Goal: Task Accomplishment & Management: Manage account settings

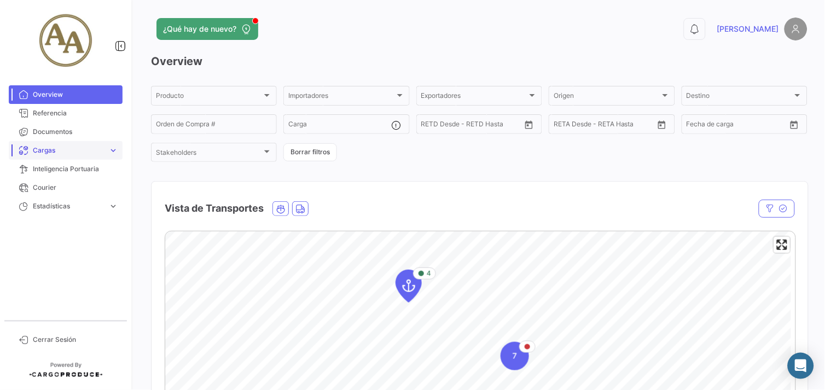
click at [74, 146] on span "Cargas" at bounding box center [68, 151] width 71 height 10
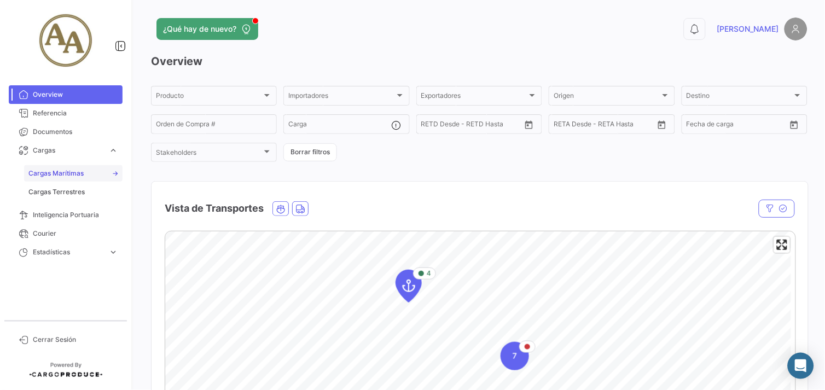
click at [62, 171] on span "Cargas Marítimas" at bounding box center [55, 173] width 55 height 10
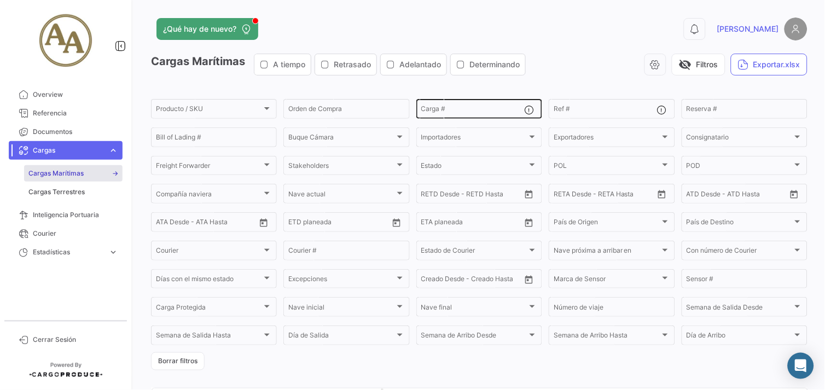
click at [490, 108] on input "Carga #" at bounding box center [472, 111] width 103 height 8
type input "25015334"
drag, startPoint x: 462, startPoint y: 109, endPoint x: 260, endPoint y: 73, distance: 205.6
click at [260, 73] on app-list-header "Cargas Marítimas A tiempo Retrasado Adelantado Determinando visibility_off Filt…" at bounding box center [479, 212] width 656 height 317
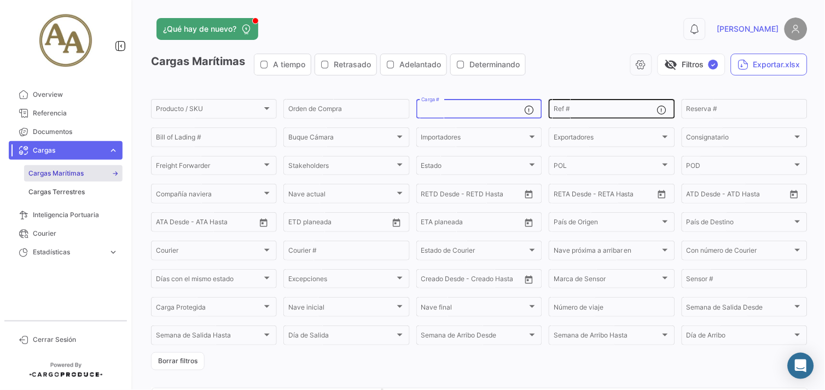
click at [586, 107] on input "Ref #" at bounding box center [605, 111] width 103 height 8
paste input "25015334"
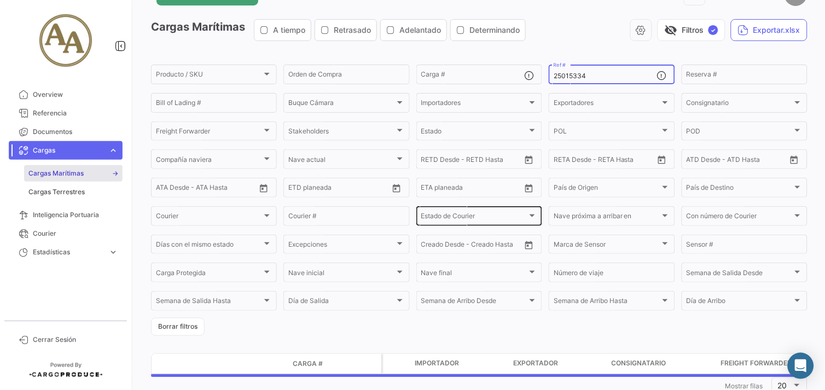
scroll to position [67, 0]
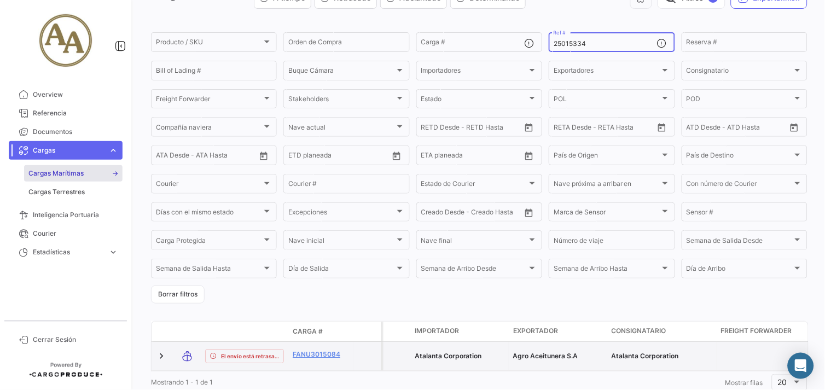
type input "25015334"
click at [390, 357] on div at bounding box center [398, 356] width 16 height 20
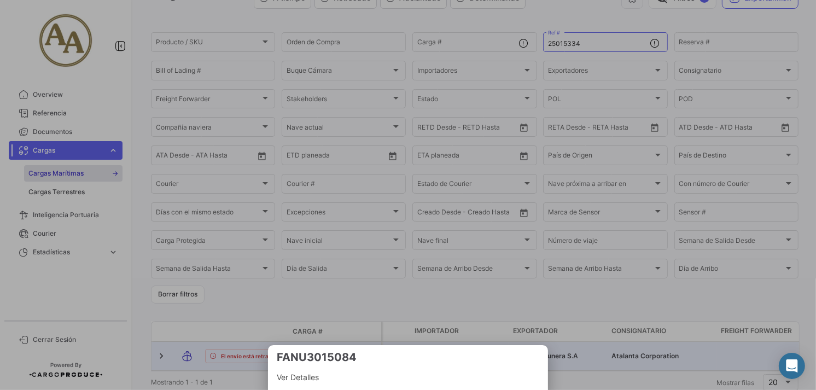
click at [776, 348] on div at bounding box center [408, 195] width 816 height 390
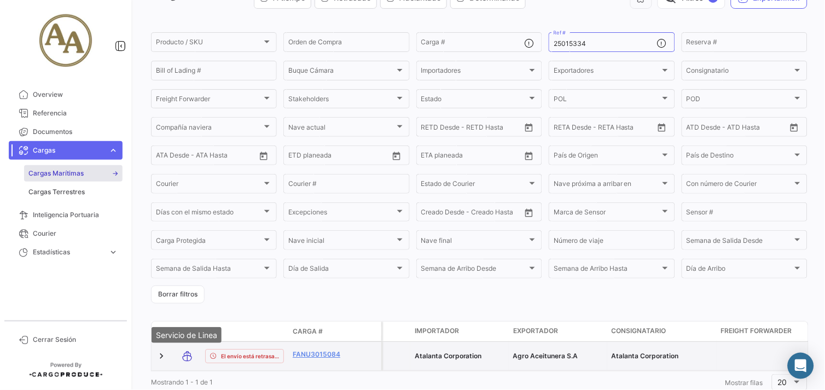
click at [186, 355] on icon at bounding box center [187, 356] width 11 height 23
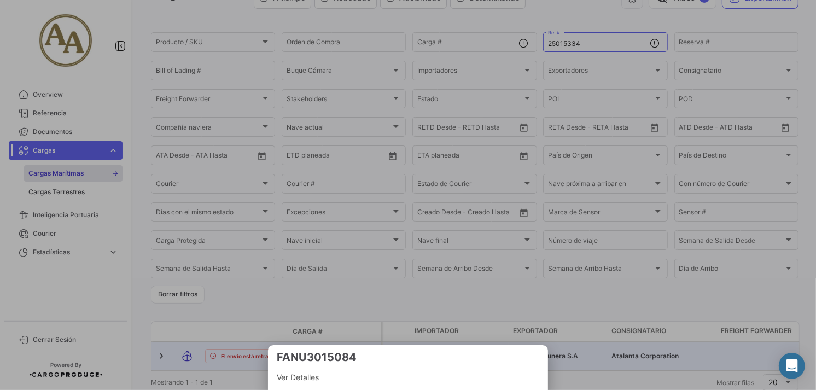
click at [176, 358] on div at bounding box center [408, 195] width 816 height 390
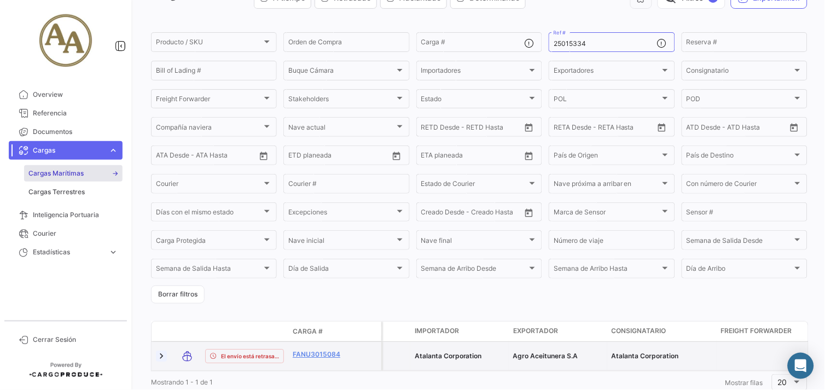
click at [159, 357] on link at bounding box center [161, 356] width 11 height 11
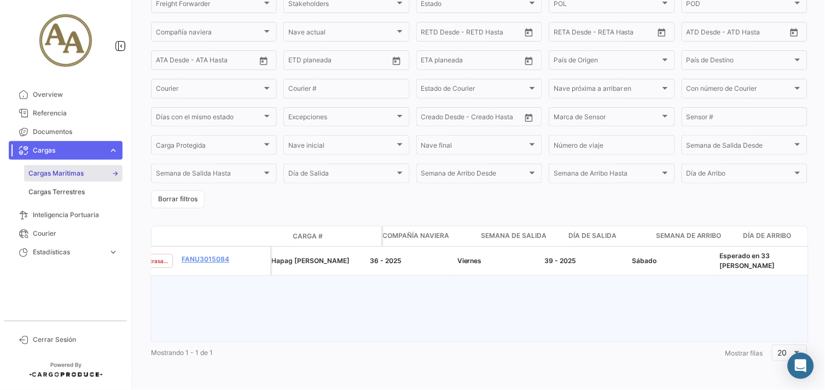
scroll to position [0, 0]
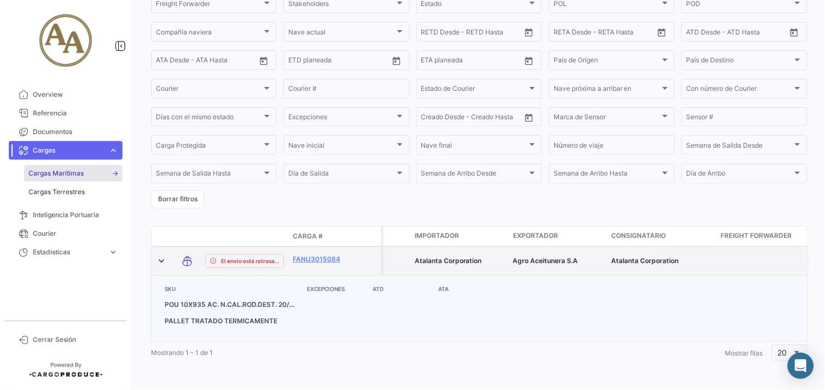
click at [349, 257] on div "FANU3015084" at bounding box center [321, 260] width 57 height 13
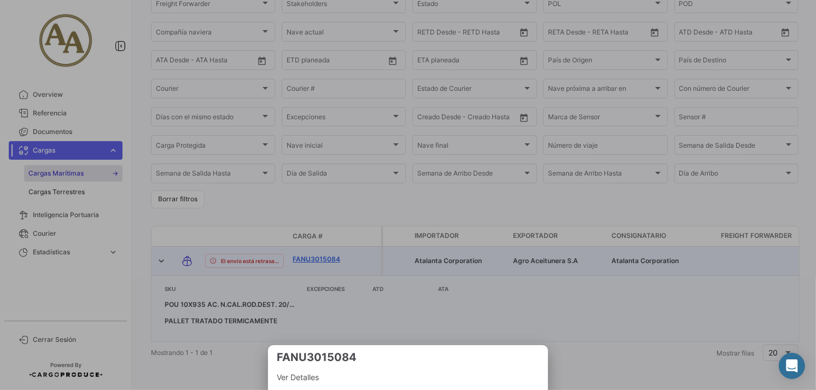
drag, startPoint x: 349, startPoint y: 257, endPoint x: 292, endPoint y: 255, distance: 56.9
click at [348, 257] on div at bounding box center [408, 195] width 816 height 390
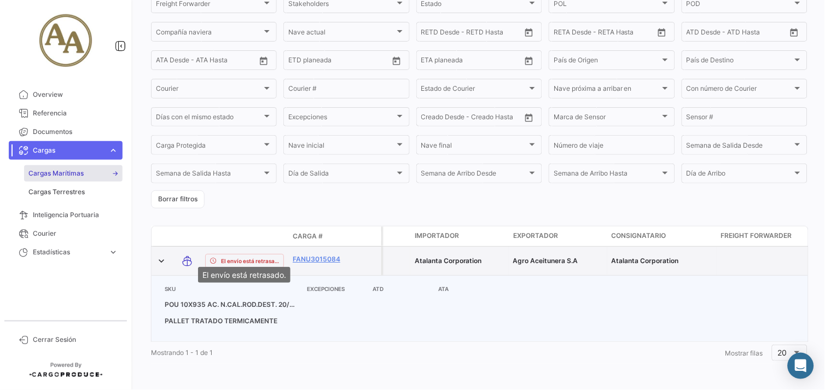
click at [221, 257] on span "El envío está retrasado." at bounding box center [250, 261] width 58 height 9
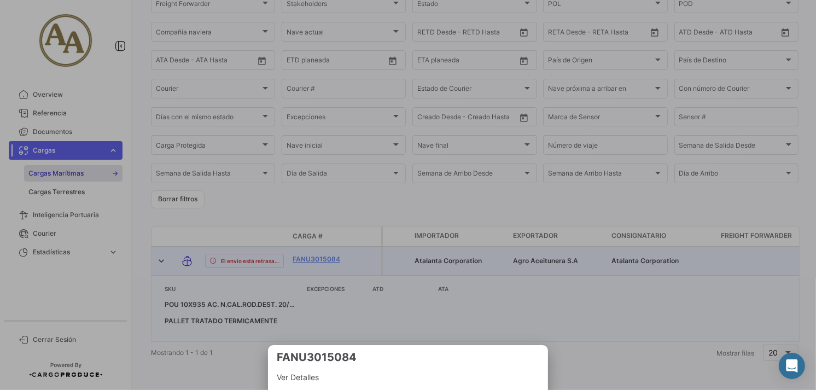
drag, startPoint x: 196, startPoint y: 249, endPoint x: 187, endPoint y: 252, distance: 9.7
click at [195, 250] on div at bounding box center [408, 195] width 816 height 390
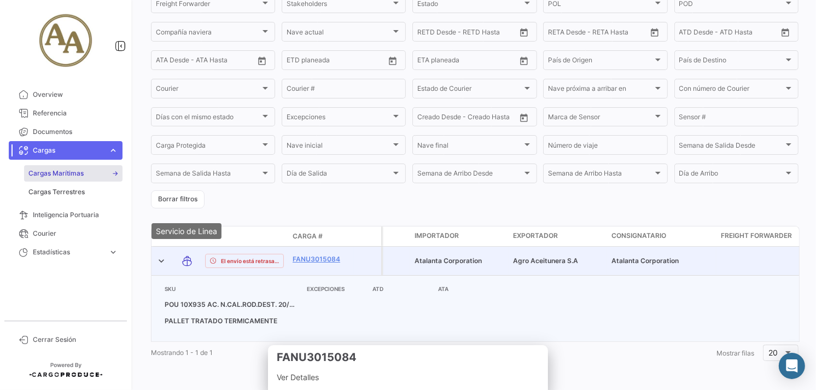
click at [186, 253] on icon at bounding box center [187, 260] width 11 height 23
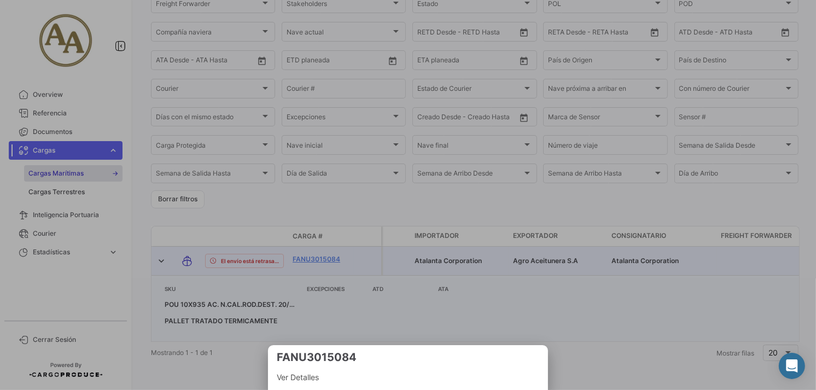
click at [186, 253] on div at bounding box center [408, 195] width 816 height 390
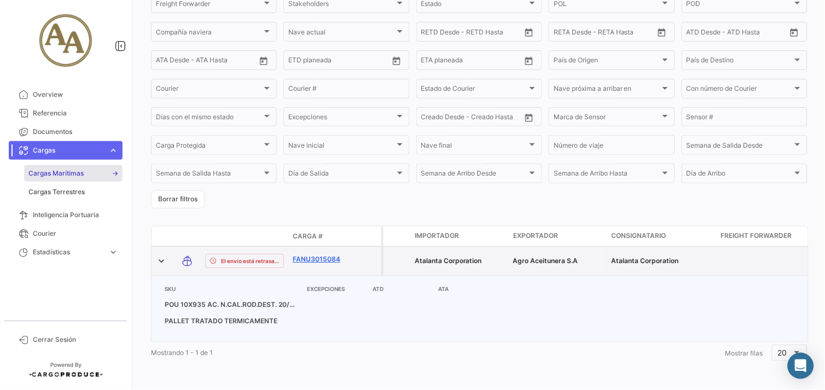
click at [315, 254] on link "FANU3015084" at bounding box center [321, 259] width 57 height 10
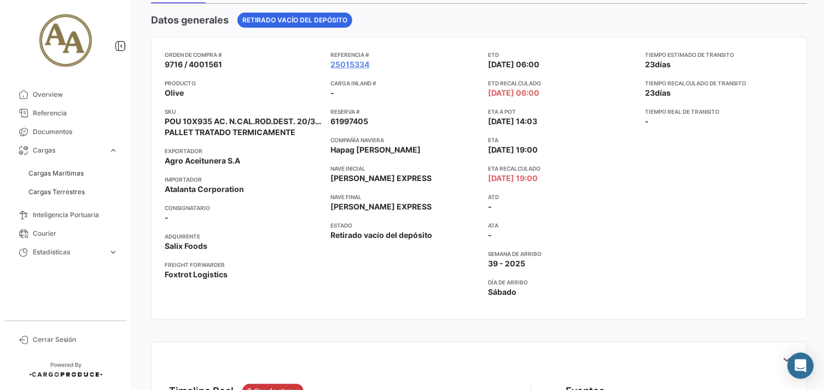
scroll to position [61, 0]
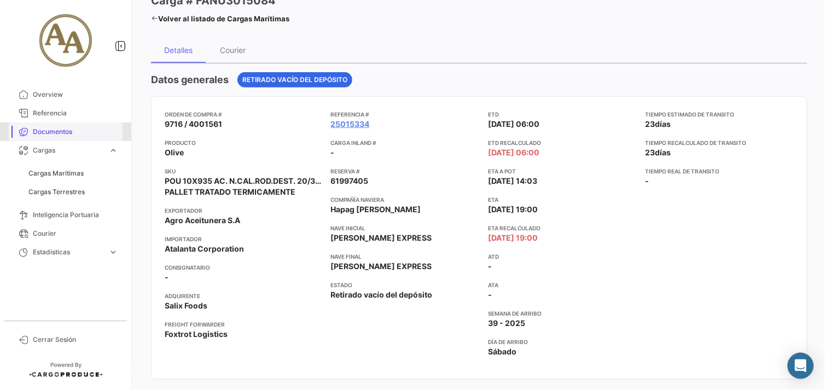
click at [40, 132] on span "Documentos" at bounding box center [75, 132] width 85 height 10
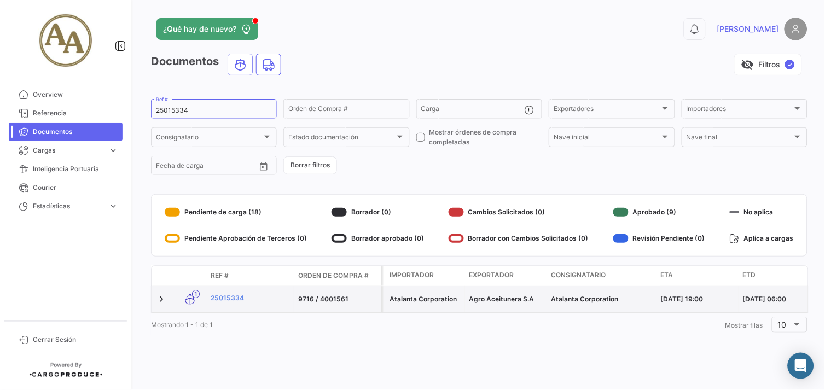
click at [217, 291] on datatable-body-cell "25015334" at bounding box center [250, 299] width 88 height 26
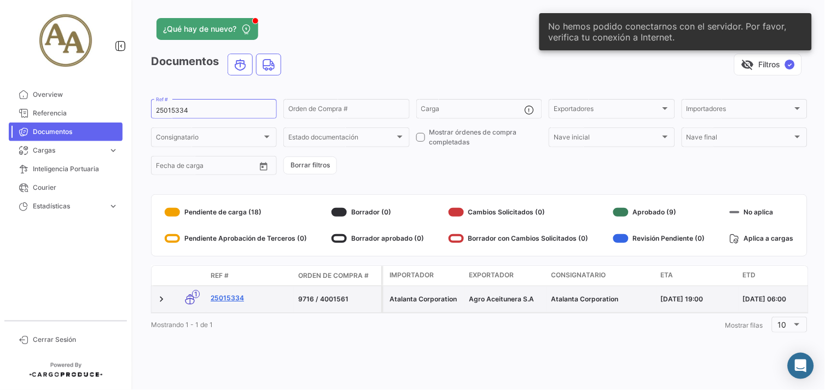
click at [222, 295] on link "25015334" at bounding box center [250, 298] width 79 height 10
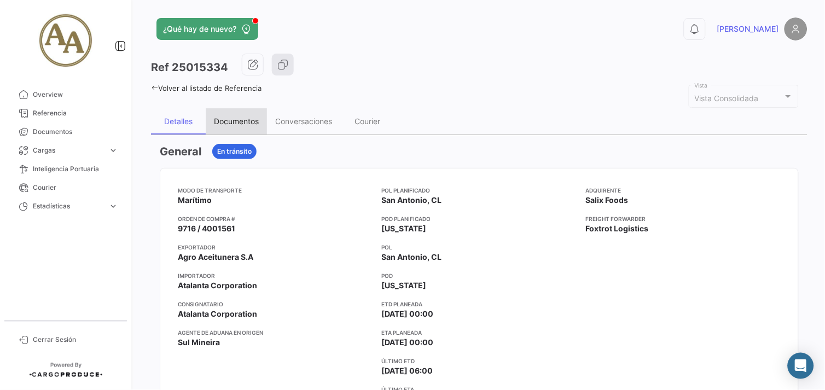
click at [240, 118] on div "Documentos" at bounding box center [236, 121] width 45 height 9
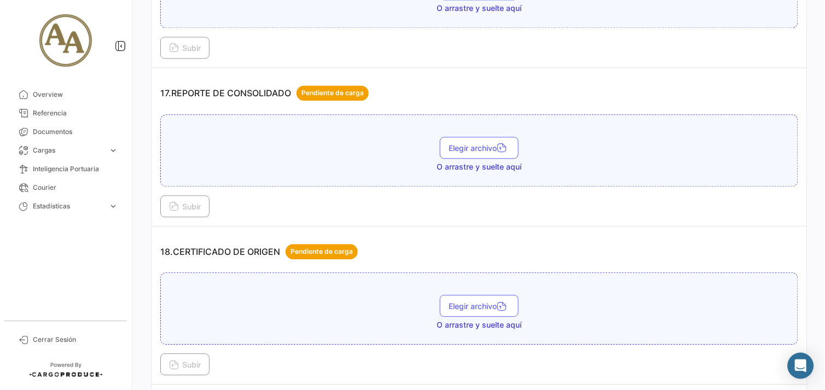
scroll to position [3343, 0]
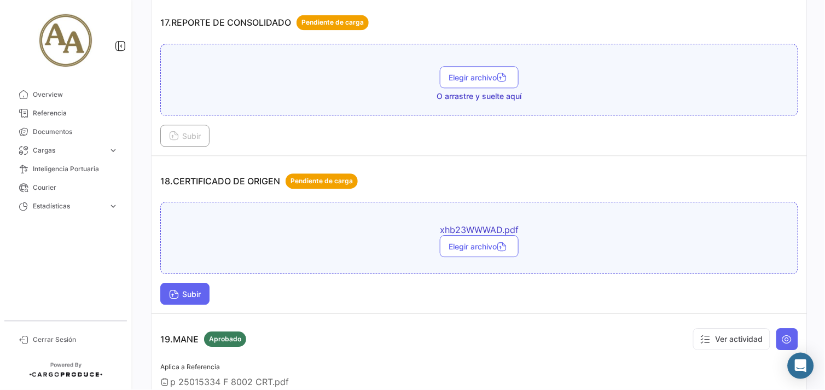
click at [183, 289] on span "Subir" at bounding box center [185, 293] width 32 height 9
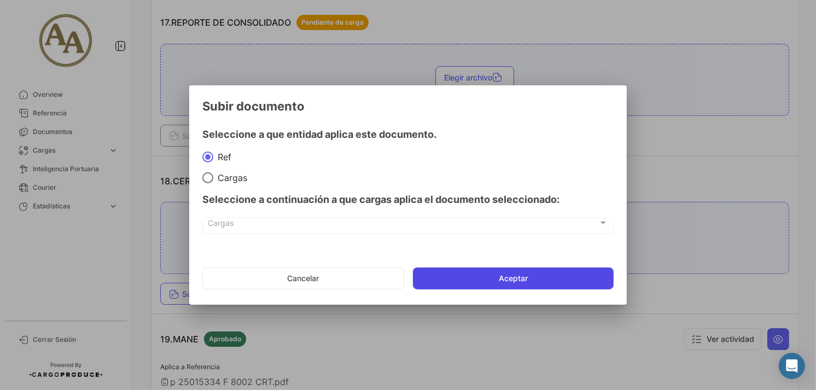
click at [578, 277] on button "Aceptar" at bounding box center [513, 279] width 201 height 22
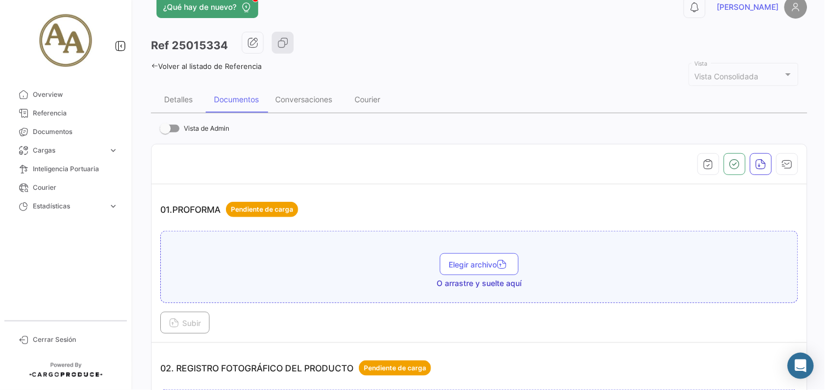
scroll to position [0, 0]
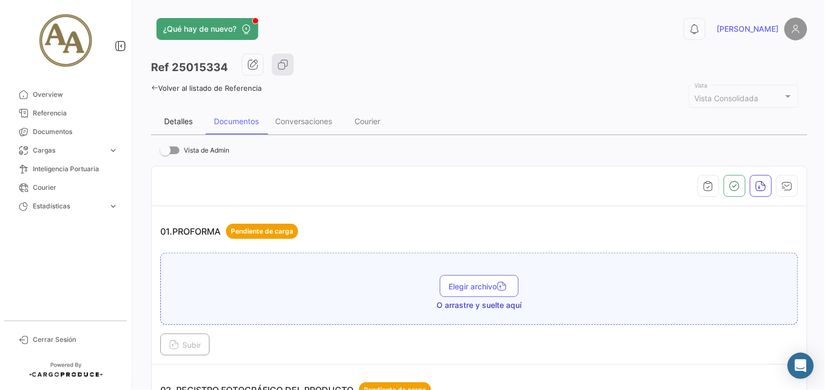
click at [172, 115] on div "Detalles" at bounding box center [178, 121] width 55 height 26
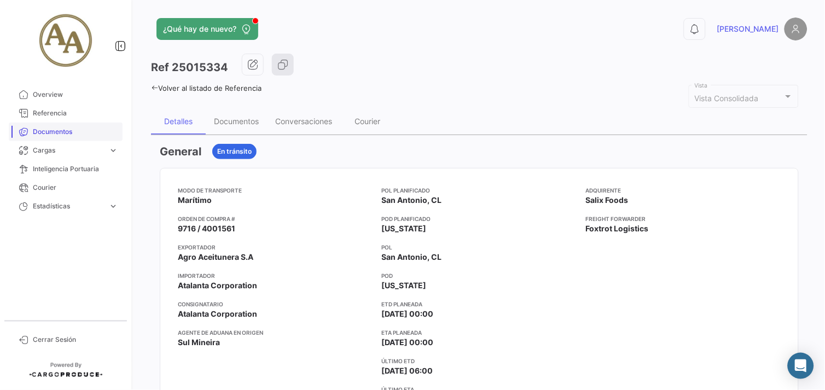
click at [72, 135] on span "Documentos" at bounding box center [75, 132] width 85 height 10
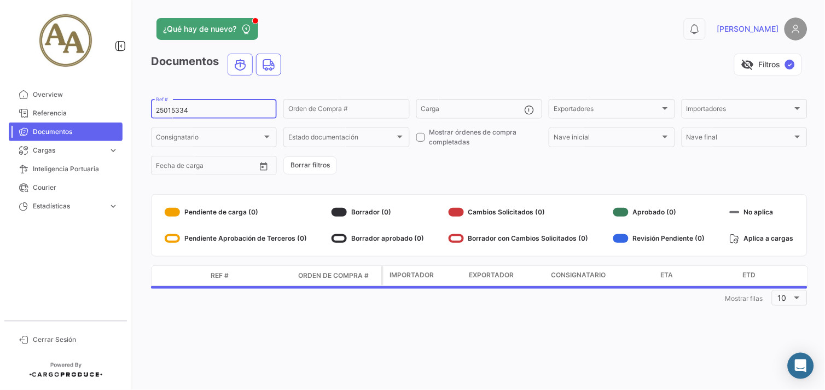
click at [184, 108] on input "25015334" at bounding box center [214, 111] width 116 height 8
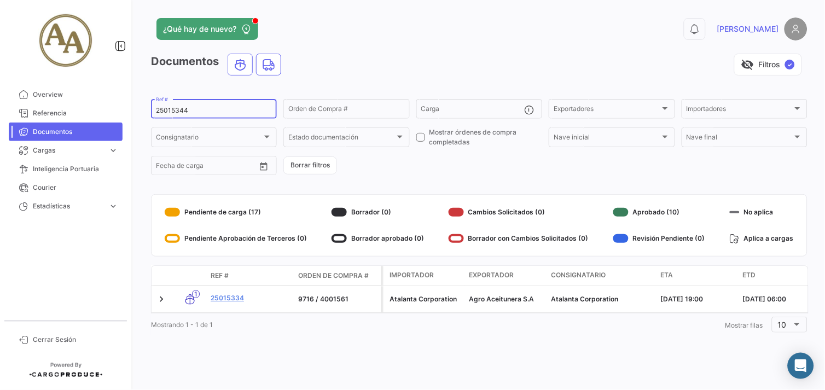
type input "25015344"
click at [638, 188] on div "Documentos visibility_off Filtros ✓ 25015344 Ref # Orden de Compra # Carga Expo…" at bounding box center [479, 195] width 656 height 282
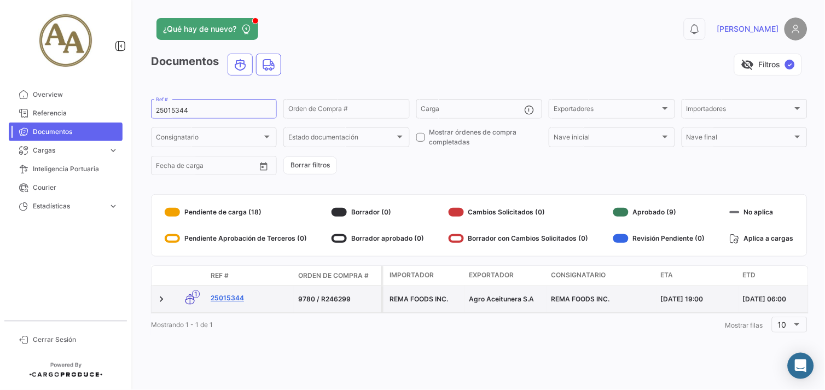
click at [231, 296] on link "25015344" at bounding box center [250, 298] width 79 height 10
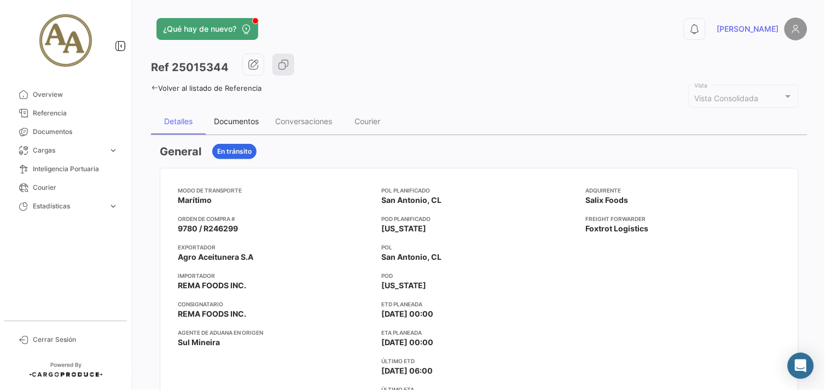
click at [237, 117] on div "Documentos" at bounding box center [236, 121] width 45 height 9
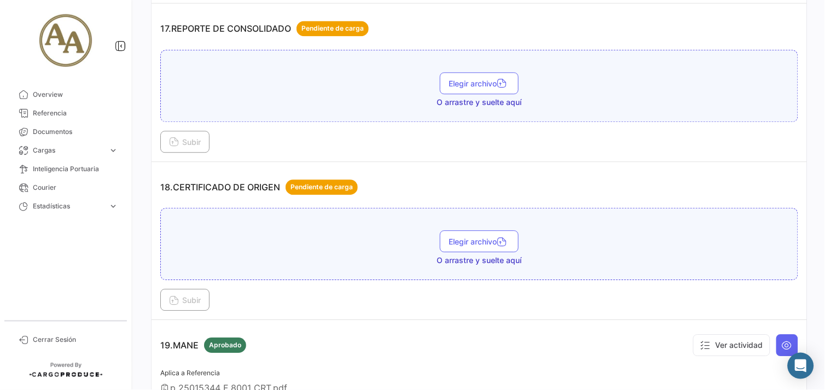
scroll to position [3404, 0]
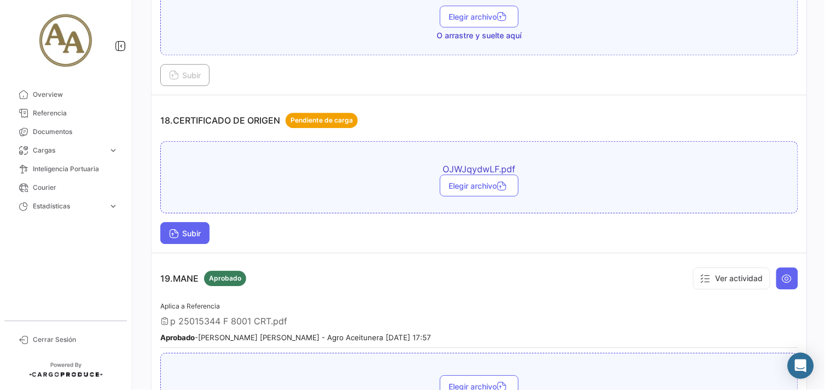
click at [195, 229] on span "Subir" at bounding box center [185, 233] width 32 height 9
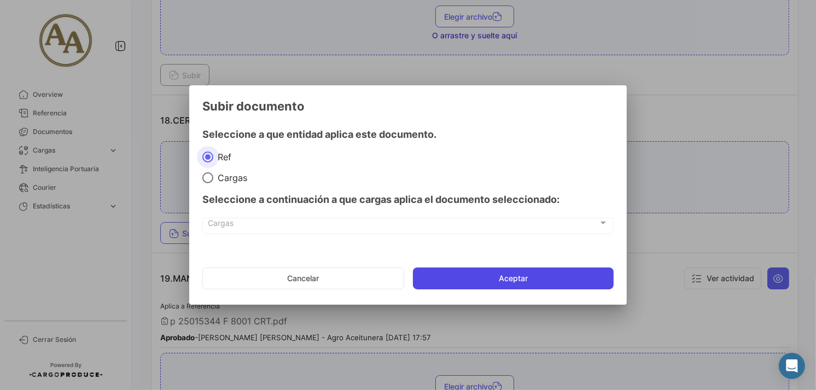
click at [484, 281] on button "Aceptar" at bounding box center [513, 279] width 201 height 22
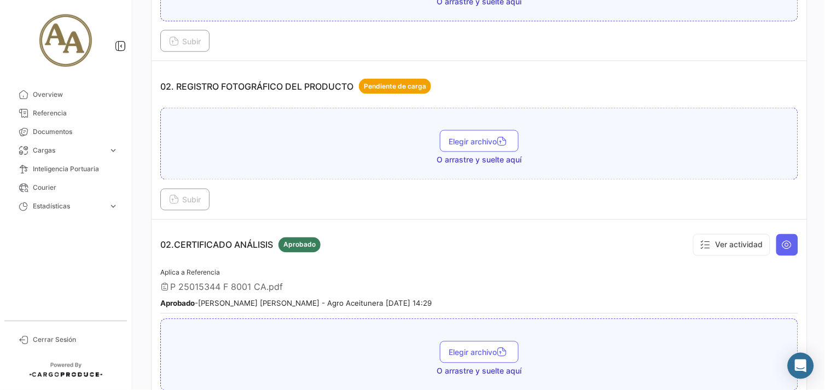
scroll to position [0, 0]
